Goal: Task Accomplishment & Management: Manage account settings

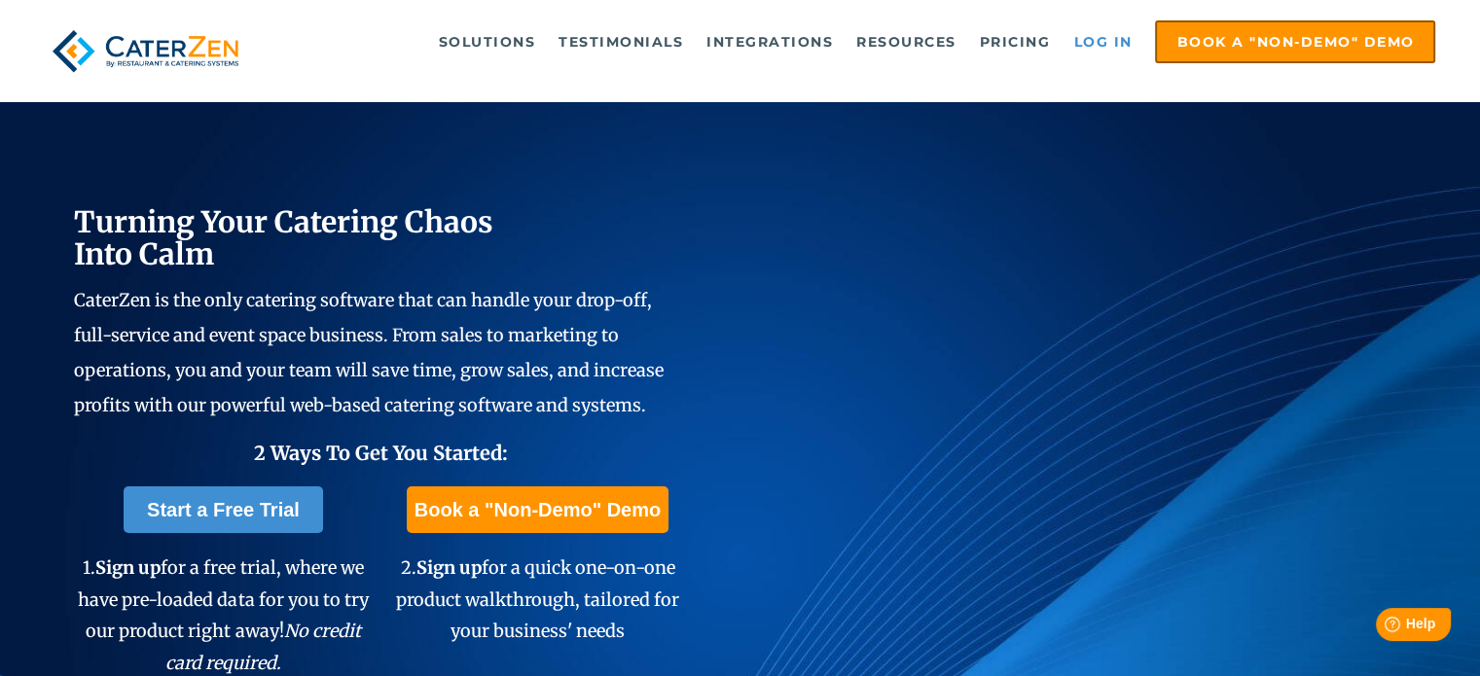
click at [1102, 49] on link "Log in" at bounding box center [1102, 41] width 78 height 39
click at [1111, 33] on link "Log in" at bounding box center [1102, 41] width 78 height 39
click at [1114, 30] on link "Log in" at bounding box center [1102, 41] width 78 height 39
